Goal: Task Accomplishment & Management: Use online tool/utility

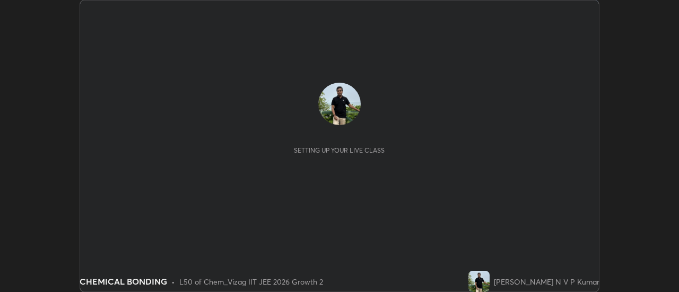
scroll to position [292, 679]
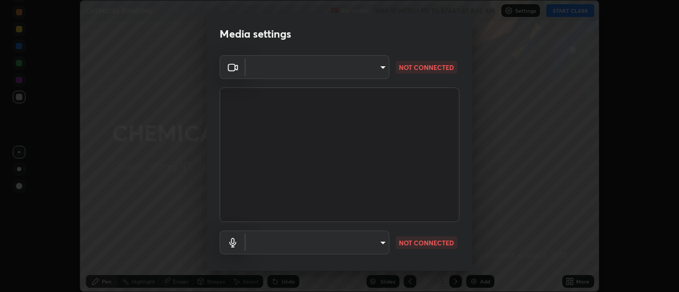
type input "c8d4d34ac1f352bb95d5f05a967dc34c6676a64432e358c7d9874fe1d0247c02"
type input "ce130775b7164724ad1ed5ad860966c1541d672b99243daa1c1c1b621aeed87d"
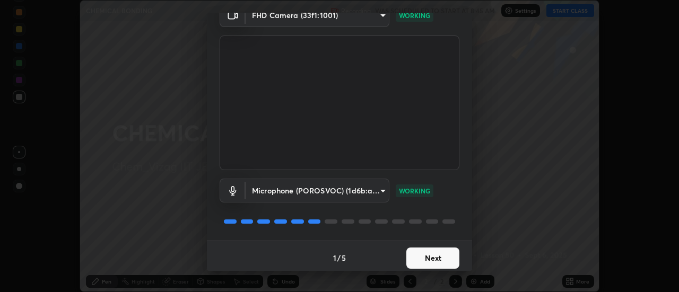
scroll to position [56, 0]
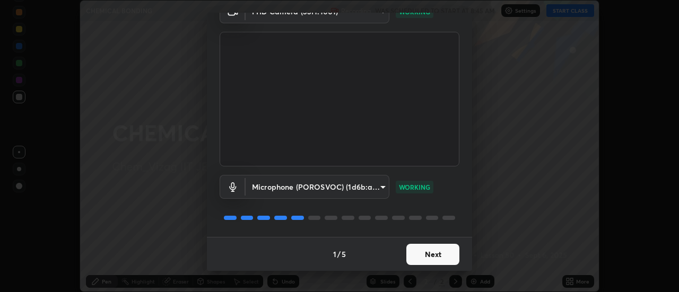
click at [441, 255] on button "Next" at bounding box center [433, 254] width 53 height 21
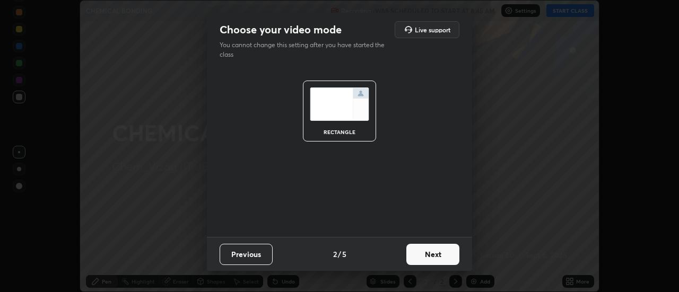
scroll to position [0, 0]
click at [439, 259] on button "Next" at bounding box center [433, 254] width 53 height 21
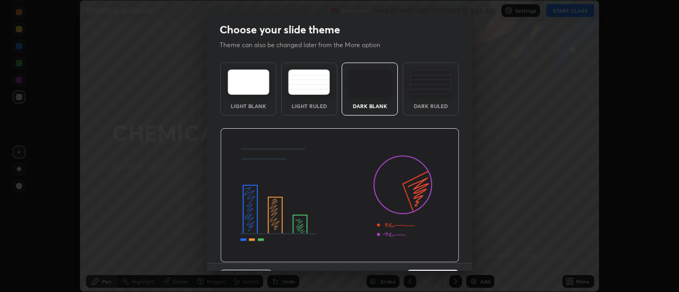
click at [442, 259] on img at bounding box center [339, 195] width 239 height 135
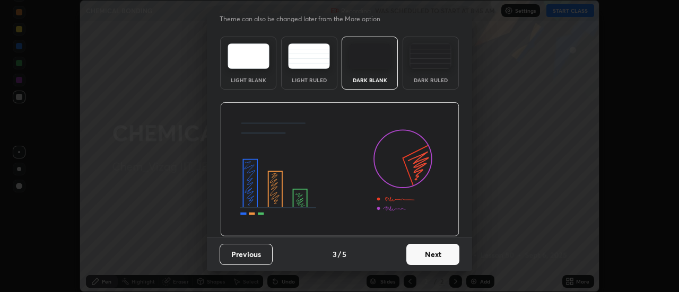
click at [441, 257] on button "Next" at bounding box center [433, 254] width 53 height 21
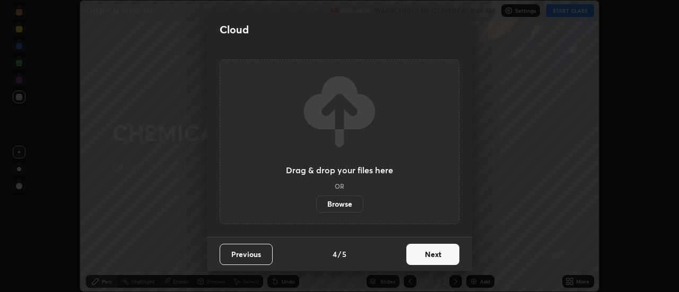
click at [445, 258] on button "Next" at bounding box center [433, 254] width 53 height 21
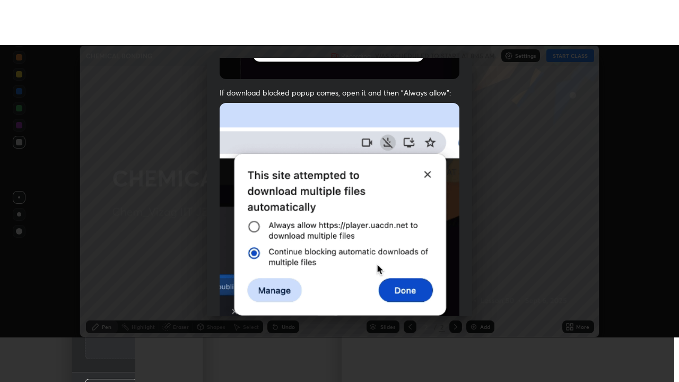
scroll to position [272, 0]
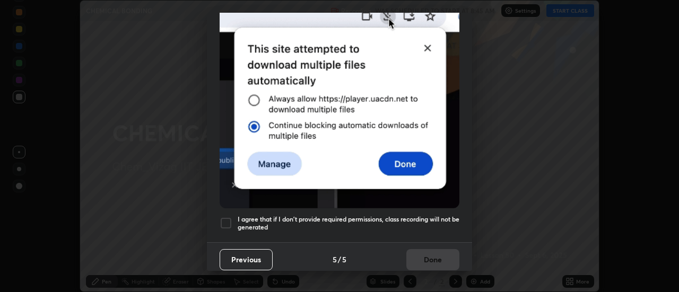
click at [442, 215] on h5 "I agree that if I don't provide required permissions, class recording will not …" at bounding box center [349, 223] width 222 height 16
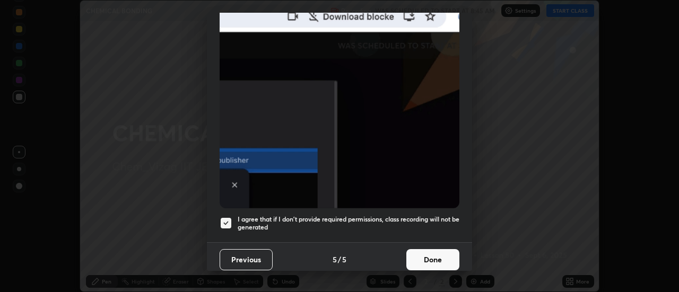
click at [438, 260] on button "Done" at bounding box center [433, 259] width 53 height 21
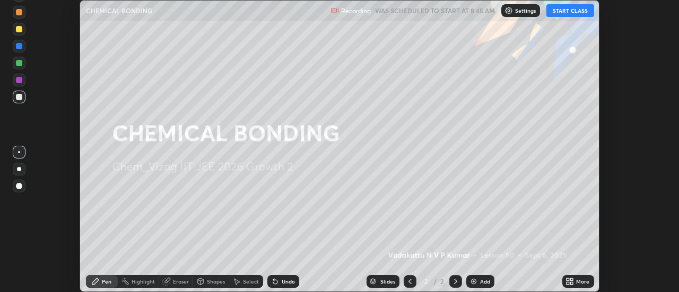
click at [578, 10] on button "START CLASS" at bounding box center [571, 10] width 48 height 13
click at [572, 283] on icon at bounding box center [572, 283] width 3 height 3
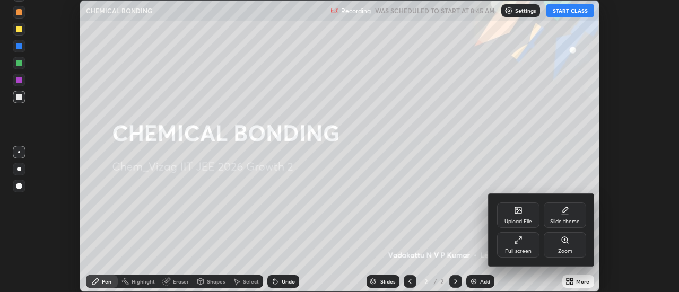
click at [526, 246] on div "Full screen" at bounding box center [518, 244] width 42 height 25
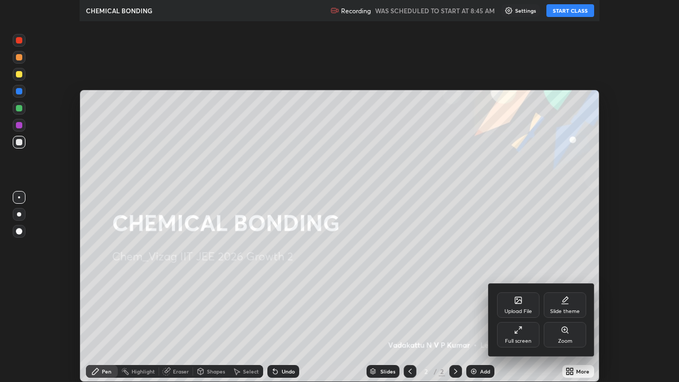
scroll to position [382, 679]
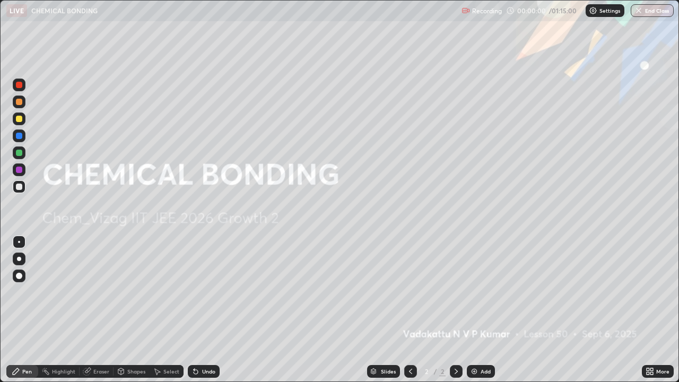
click at [477, 292] on img at bounding box center [474, 371] width 8 height 8
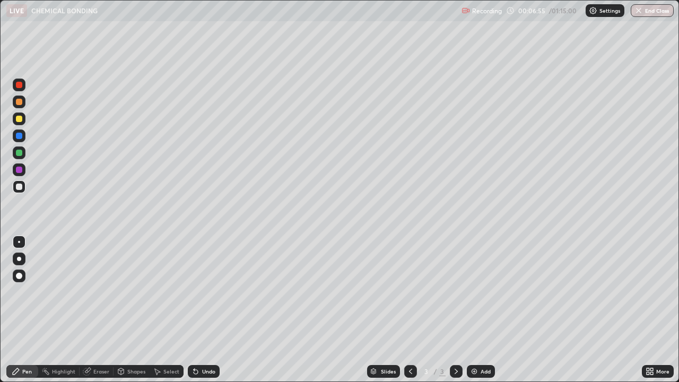
click at [19, 119] on div at bounding box center [19, 119] width 6 height 6
click at [16, 192] on div at bounding box center [19, 186] width 13 height 13
click at [476, 292] on img at bounding box center [474, 371] width 8 height 8
click at [473, 292] on img at bounding box center [474, 371] width 8 height 8
click at [19, 119] on div at bounding box center [19, 119] width 6 height 6
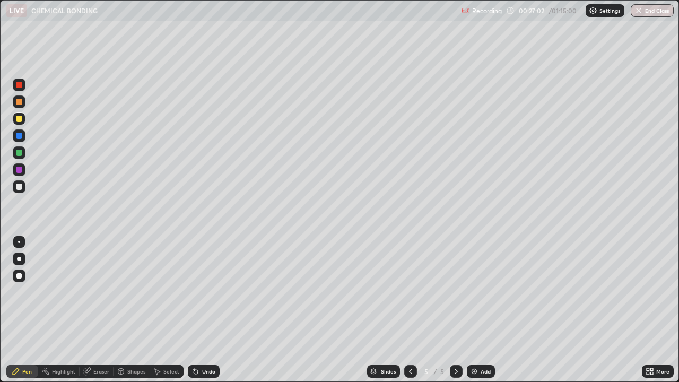
click at [107, 292] on div "Eraser" at bounding box center [101, 371] width 16 height 5
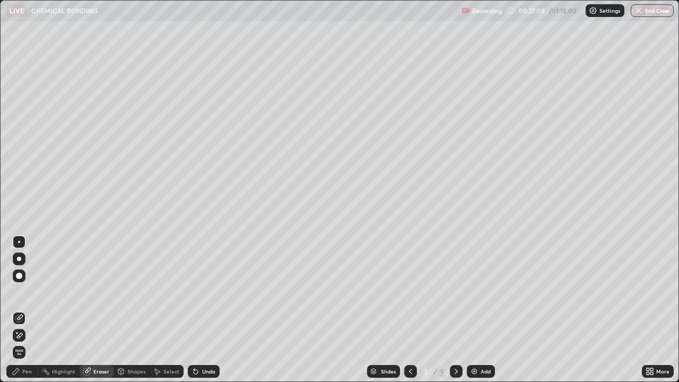
click at [20, 276] on div at bounding box center [19, 276] width 6 height 6
click at [31, 292] on div "Pen" at bounding box center [27, 371] width 10 height 5
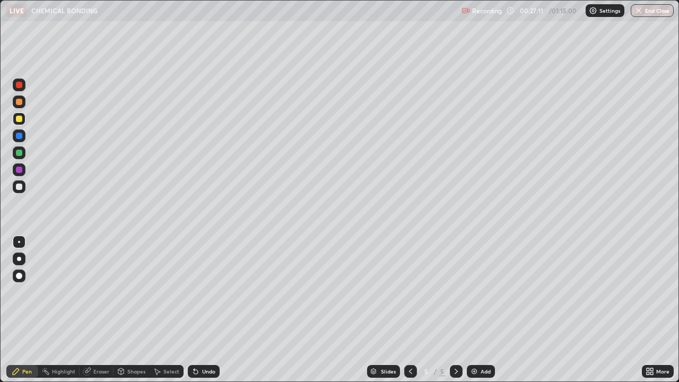
click at [22, 186] on div at bounding box center [19, 187] width 6 height 6
click at [474, 292] on img at bounding box center [474, 371] width 8 height 8
click at [170, 292] on div "Select" at bounding box center [171, 371] width 16 height 5
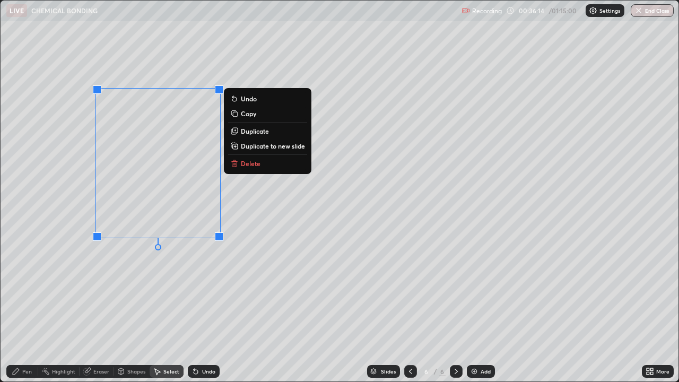
click at [246, 165] on p "Delete" at bounding box center [251, 163] width 20 height 8
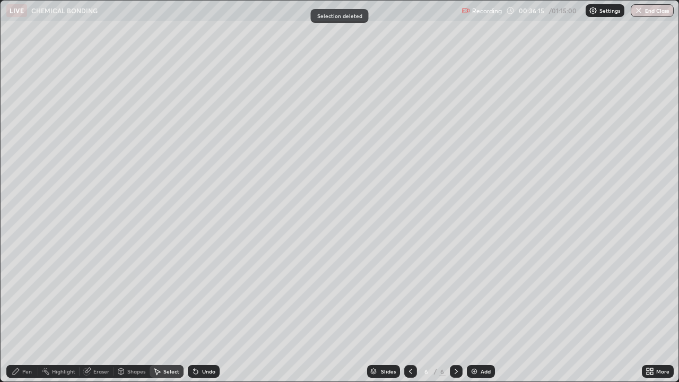
click at [29, 292] on div "Pen" at bounding box center [27, 371] width 10 height 5
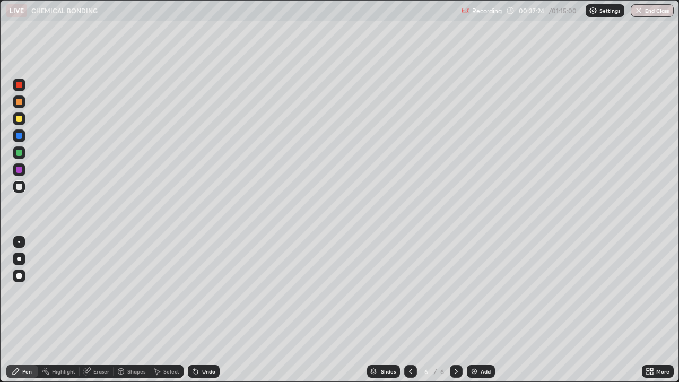
click at [478, 292] on div "Add" at bounding box center [481, 371] width 28 height 13
click at [99, 292] on div "Eraser" at bounding box center [97, 371] width 34 height 13
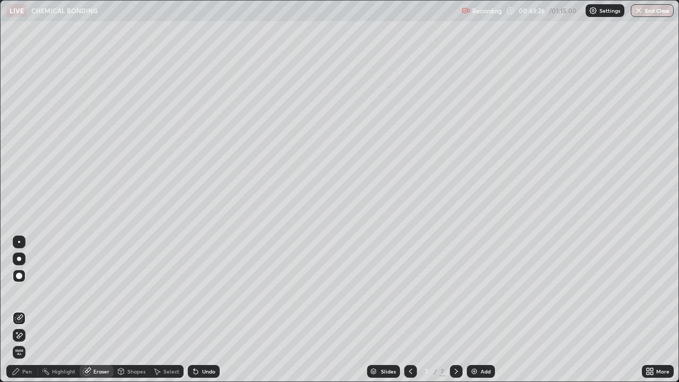
click at [30, 292] on div "Pen" at bounding box center [27, 371] width 10 height 5
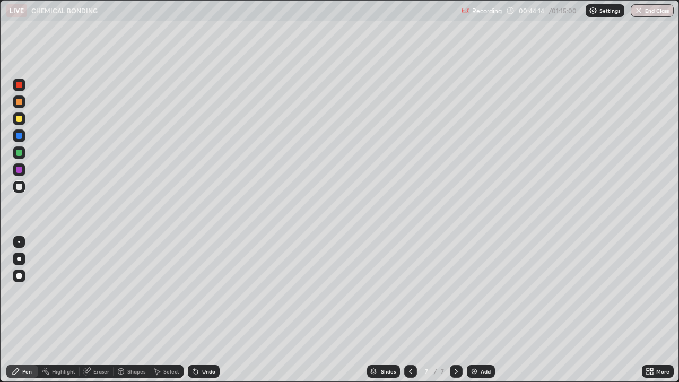
click at [199, 292] on div "Undo" at bounding box center [204, 371] width 32 height 13
click at [202, 292] on div "Undo" at bounding box center [208, 371] width 13 height 5
click at [204, 292] on div "Undo" at bounding box center [208, 371] width 13 height 5
click at [105, 292] on div "Eraser" at bounding box center [101, 371] width 16 height 5
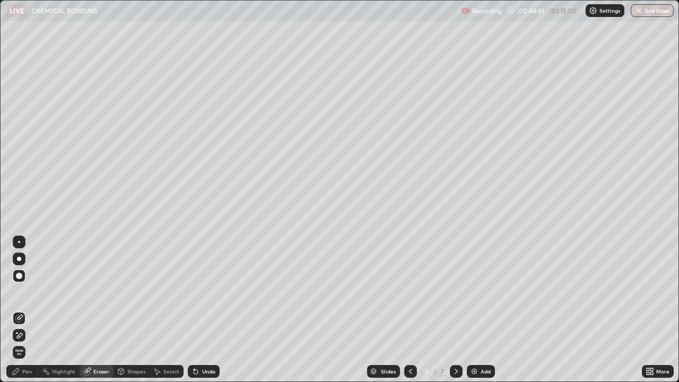
click at [33, 292] on div "Pen" at bounding box center [22, 371] width 32 height 13
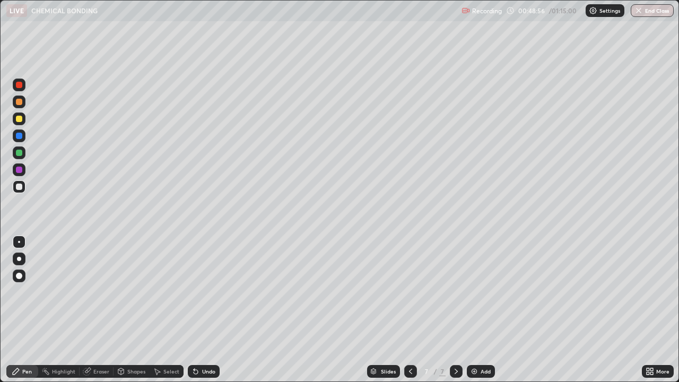
click at [174, 292] on div "Select" at bounding box center [171, 371] width 16 height 5
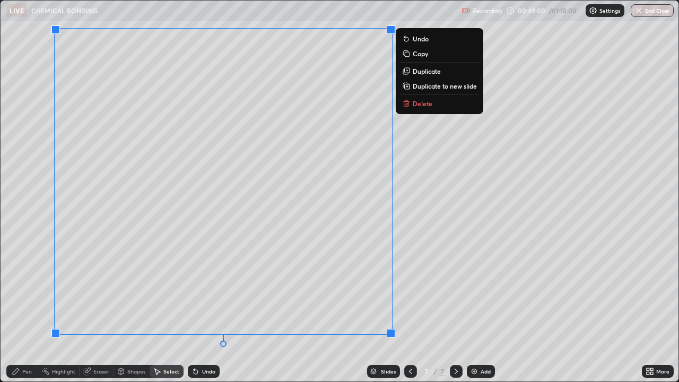
click at [408, 104] on icon at bounding box center [408, 104] width 0 height 2
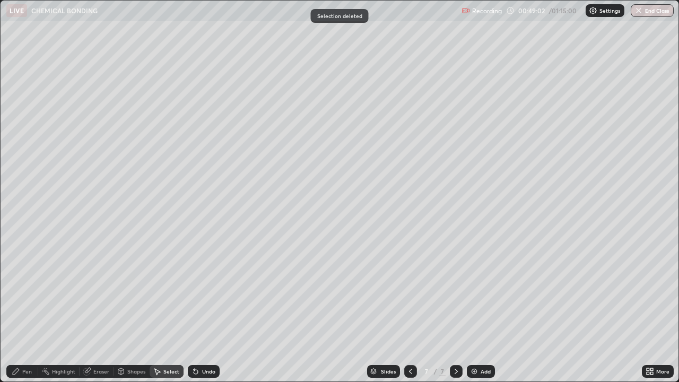
click at [101, 292] on div "Eraser" at bounding box center [101, 371] width 16 height 5
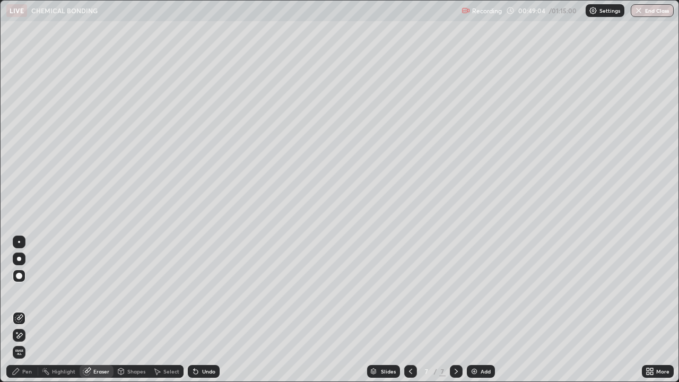
click at [31, 292] on div "Pen" at bounding box center [27, 371] width 10 height 5
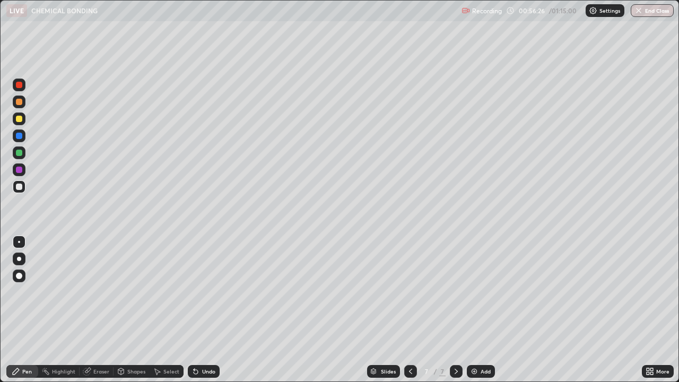
click at [105, 292] on div "Eraser" at bounding box center [101, 371] width 16 height 5
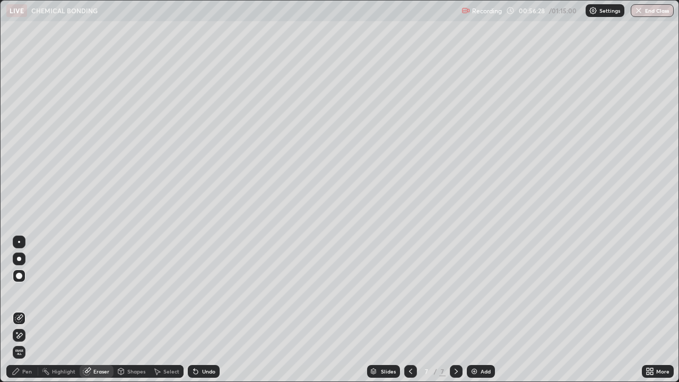
click at [30, 292] on div "Pen" at bounding box center [27, 371] width 10 height 5
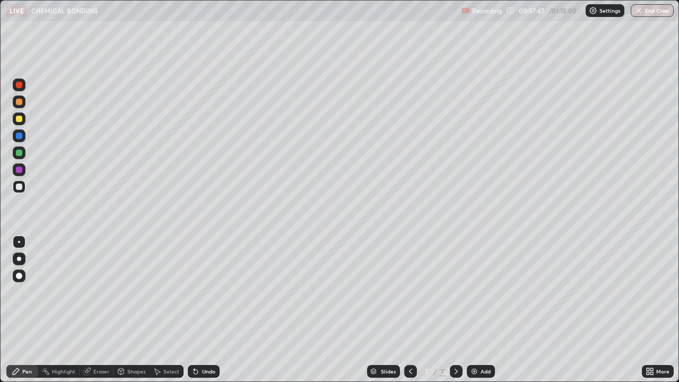
click at [248, 292] on div "Slides 7 / 7 Add" at bounding box center [431, 371] width 422 height 21
click at [169, 292] on div "Select" at bounding box center [171, 371] width 16 height 5
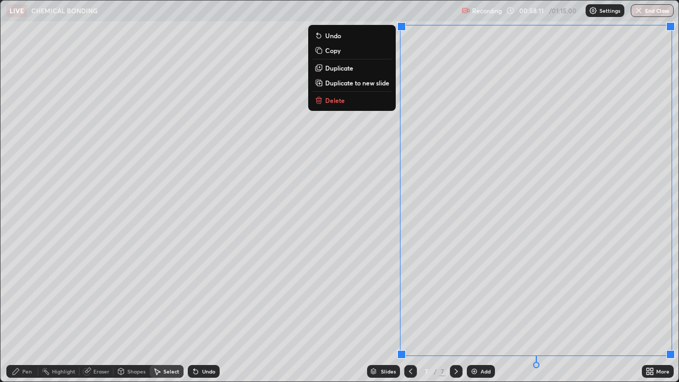
click at [342, 100] on p "Delete" at bounding box center [335, 100] width 20 height 8
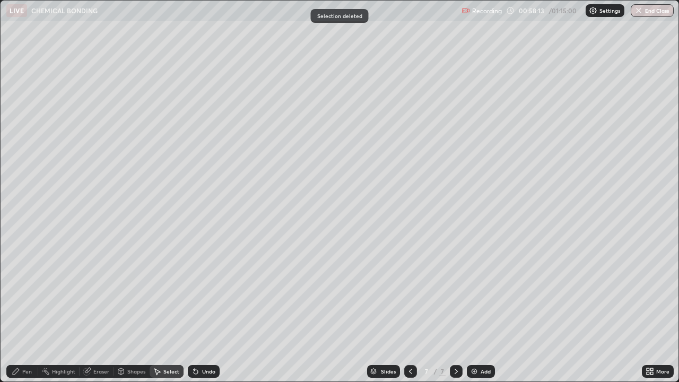
click at [28, 292] on div "Pen" at bounding box center [27, 371] width 10 height 5
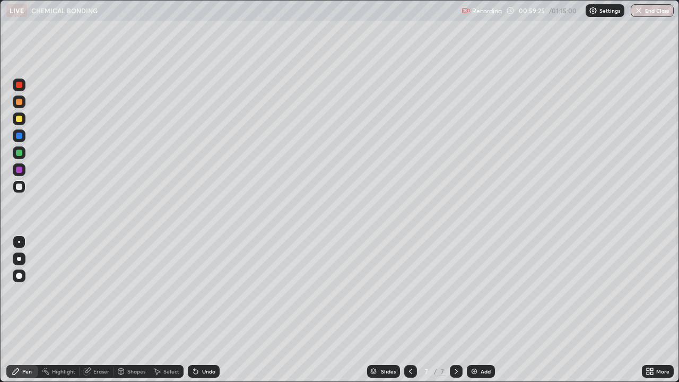
click at [102, 292] on div "Eraser" at bounding box center [101, 371] width 16 height 5
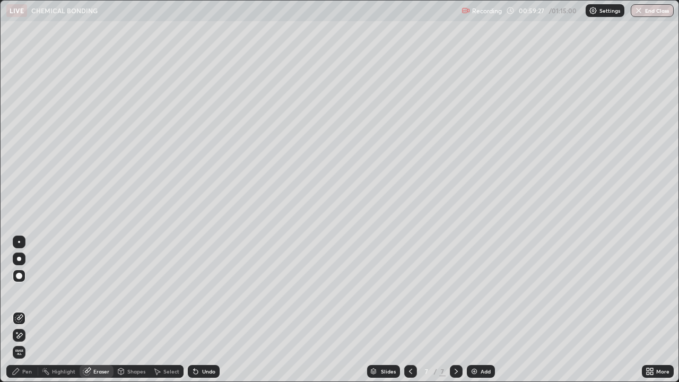
click at [28, 292] on div "Pen" at bounding box center [27, 371] width 10 height 5
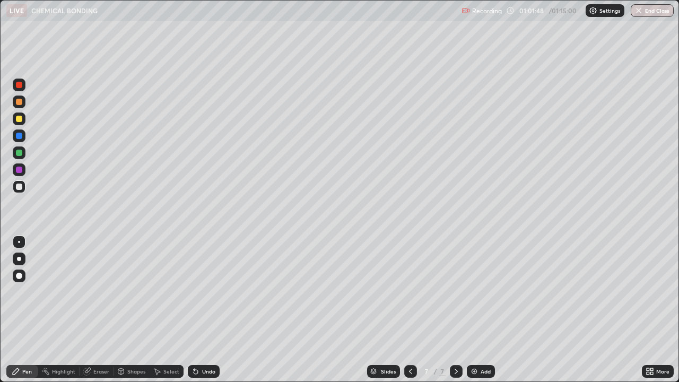
click at [475, 292] on img at bounding box center [474, 371] width 8 height 8
click at [410, 292] on icon at bounding box center [411, 371] width 8 height 8
click at [472, 292] on img at bounding box center [474, 371] width 8 height 8
click at [174, 292] on div "Select" at bounding box center [171, 371] width 16 height 5
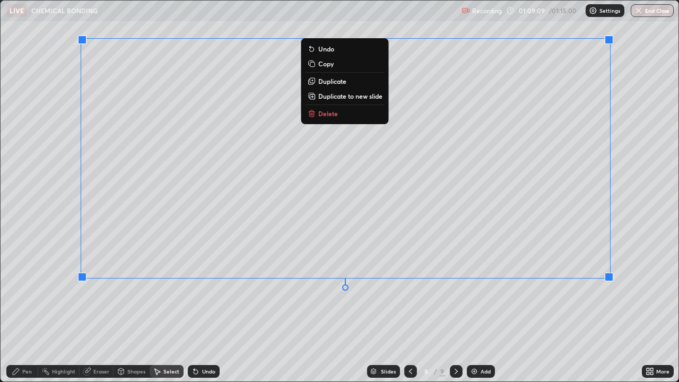
click at [335, 116] on p "Delete" at bounding box center [328, 113] width 20 height 8
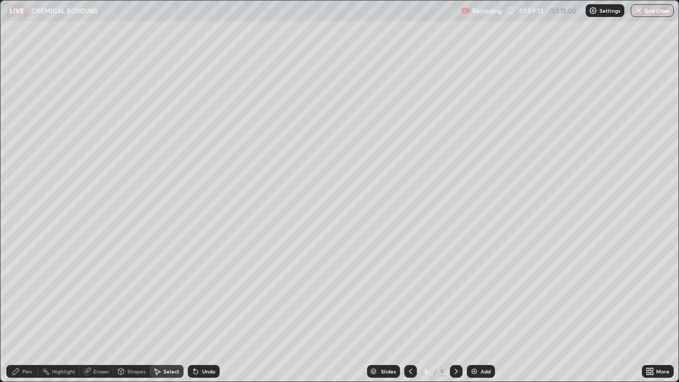
click at [31, 292] on div "Pen" at bounding box center [27, 371] width 10 height 5
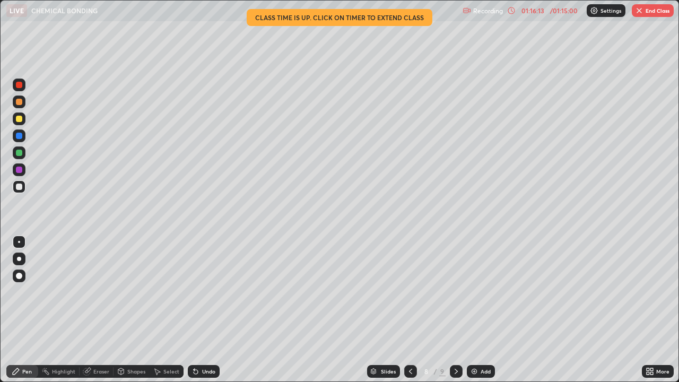
click at [654, 10] on button "End Class" at bounding box center [653, 10] width 42 height 13
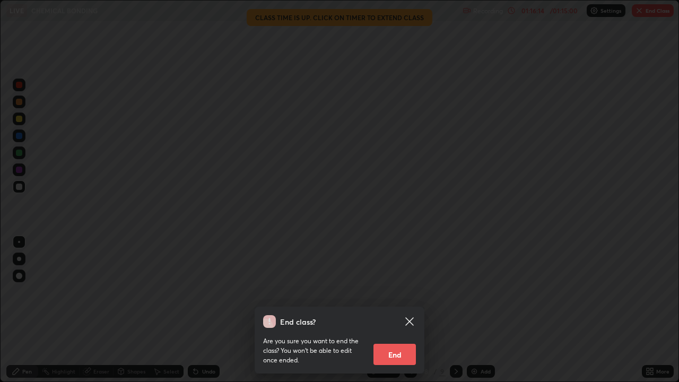
click at [404, 292] on button "End" at bounding box center [395, 354] width 42 height 21
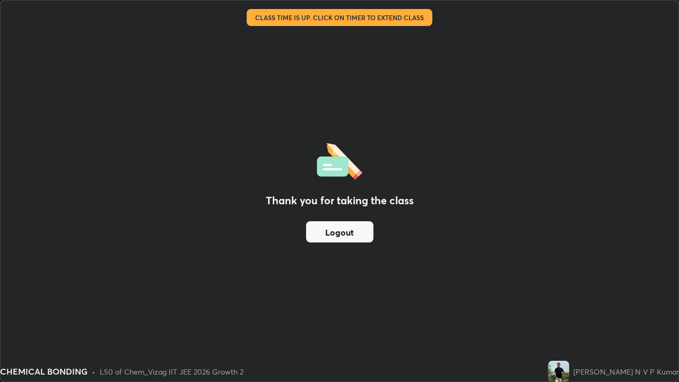
click at [356, 232] on button "Logout" at bounding box center [339, 231] width 67 height 21
